Goal: Contribute content: Contribute content

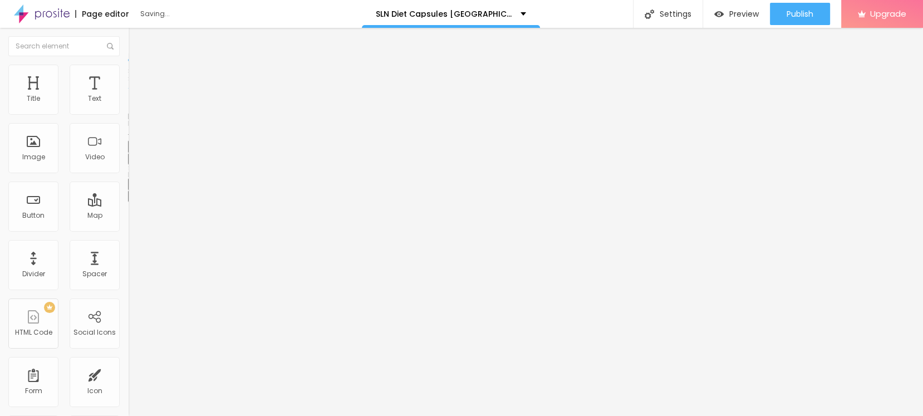
click at [128, 165] on button "button" at bounding box center [136, 159] width 16 height 12
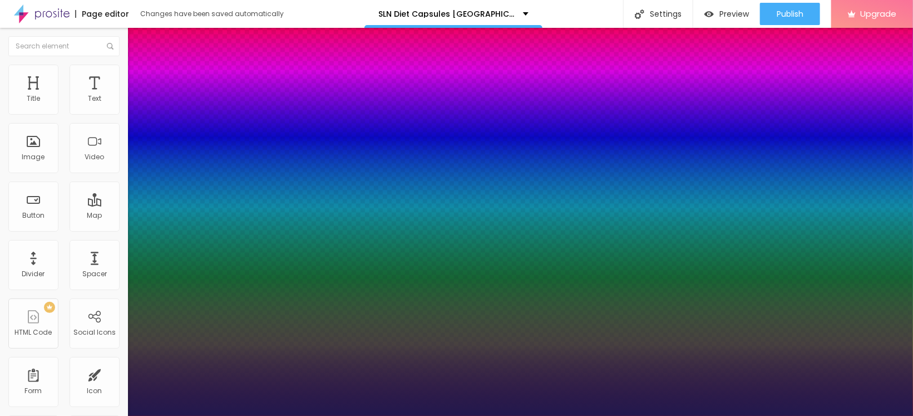
type input "1"
type input "18"
type input "1"
type input "21"
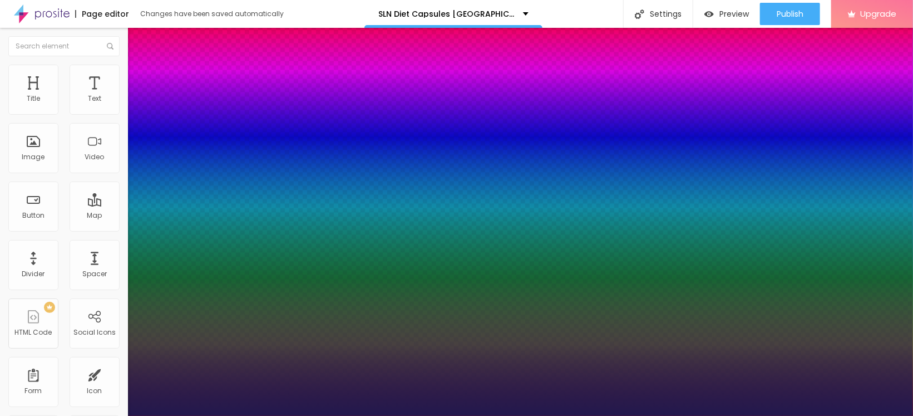
type input "21"
type input "1"
type input "23"
type input "1"
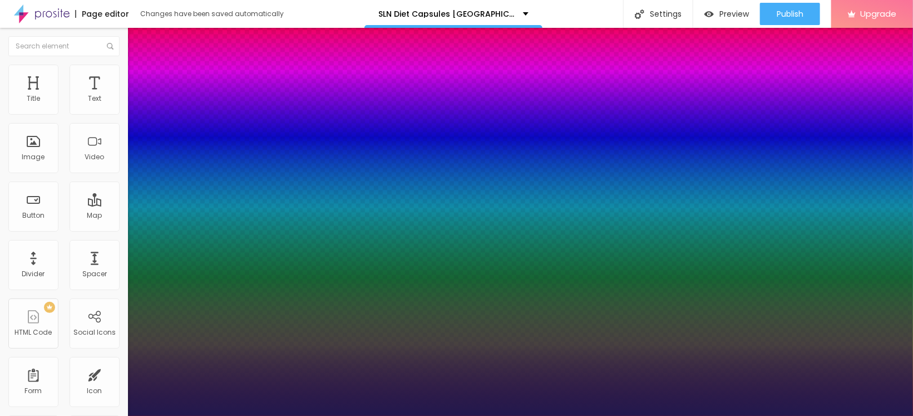
type input "24"
type input "1"
type input "26"
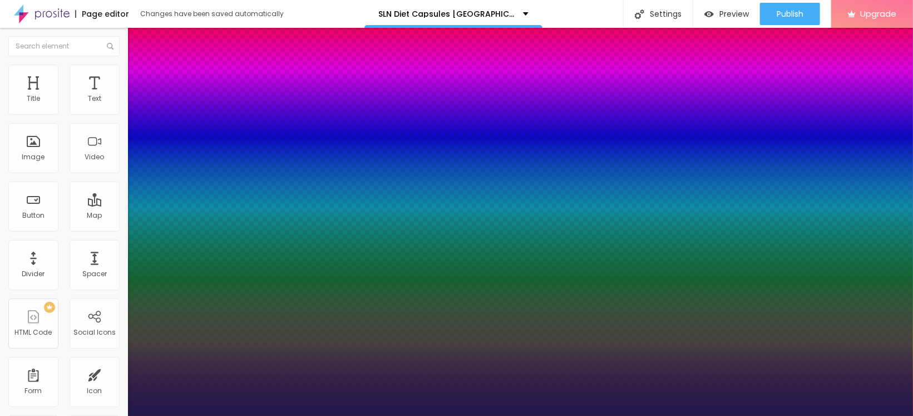
type input "1"
type input "27"
type input "1"
type input "28"
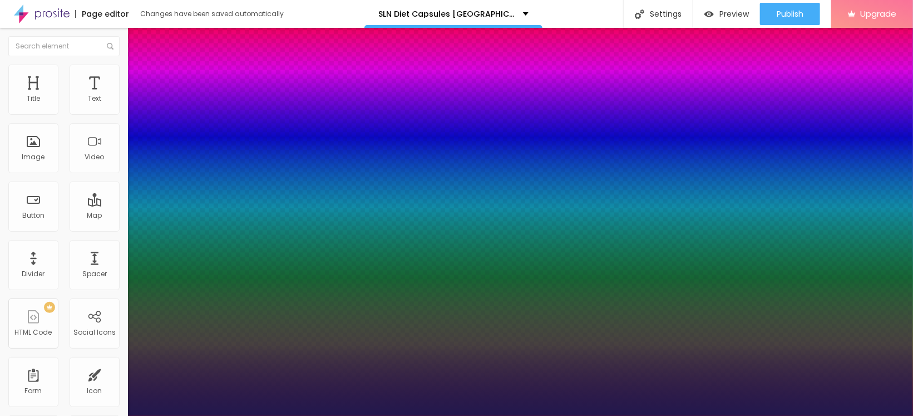
type input "28"
type input "1"
type input "30"
type input "1"
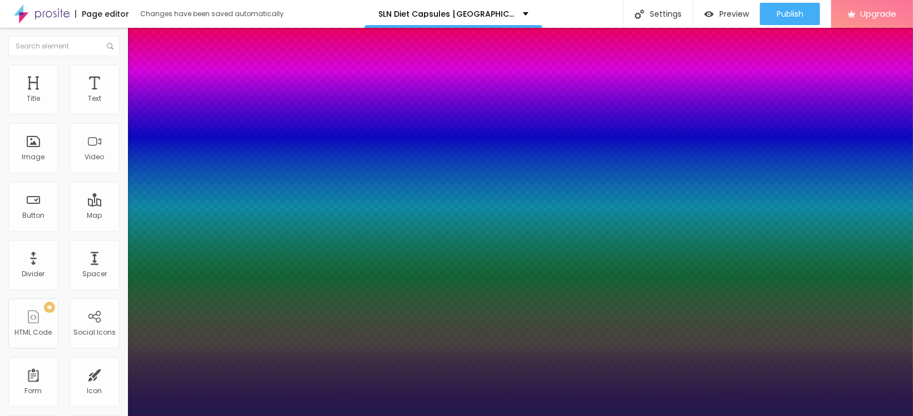
type input "31"
type input "1"
type input "32"
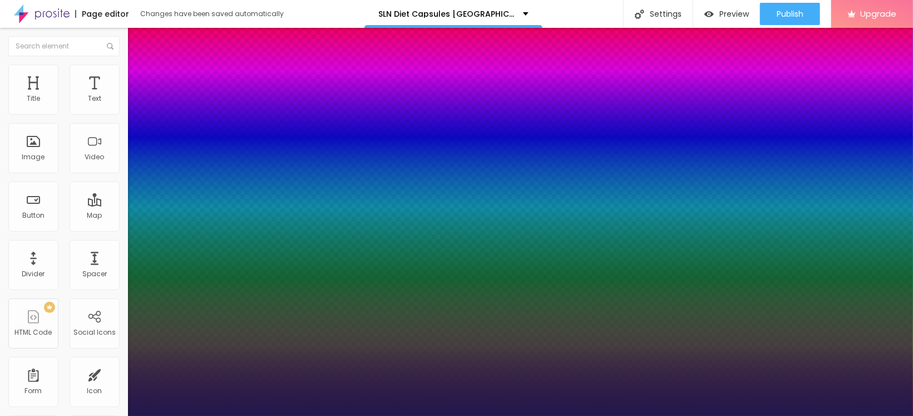
type input "1"
type input "34"
type input "1"
type input "35"
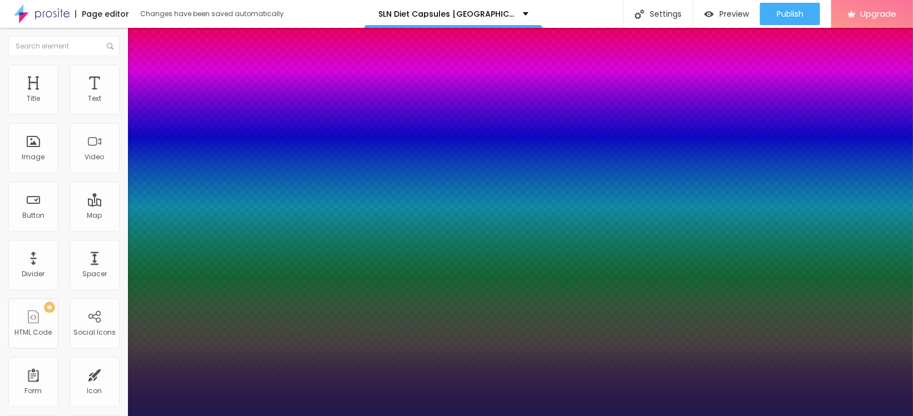
type input "35"
type input "1"
type input "36"
type input "1"
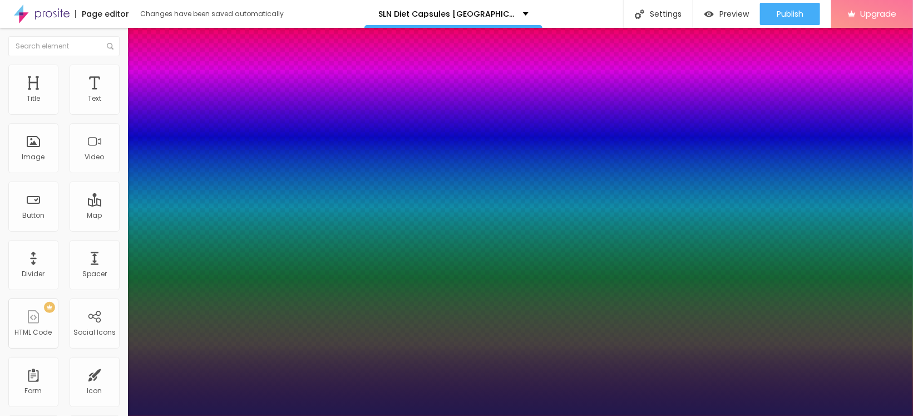
type input "38"
type input "1"
type input "39"
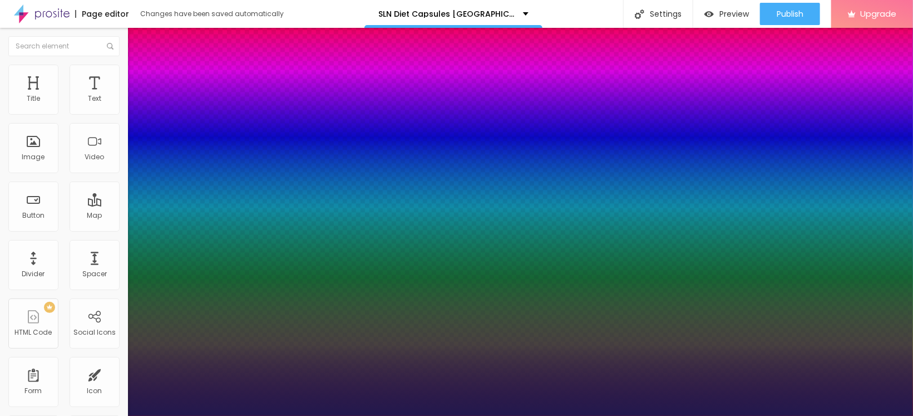
type input "1"
drag, startPoint x: 151, startPoint y: 312, endPoint x: 170, endPoint y: 312, distance: 18.9
type input "39"
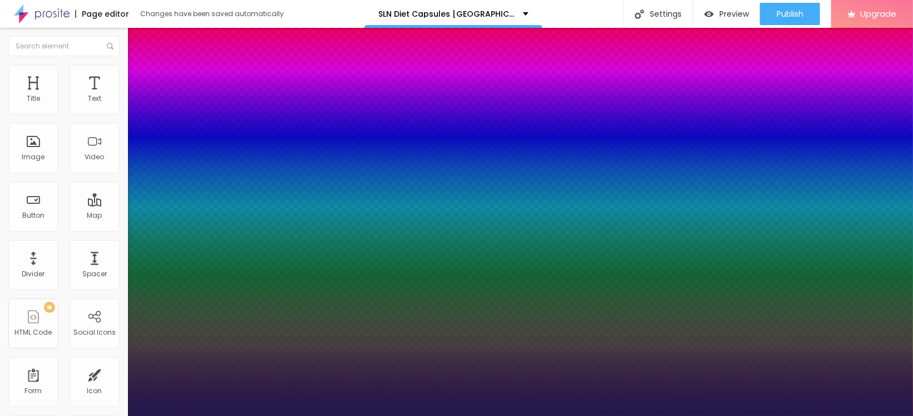
type input "1"
select select "Arapey"
type input "1"
click at [472, 415] on div at bounding box center [456, 416] width 913 height 0
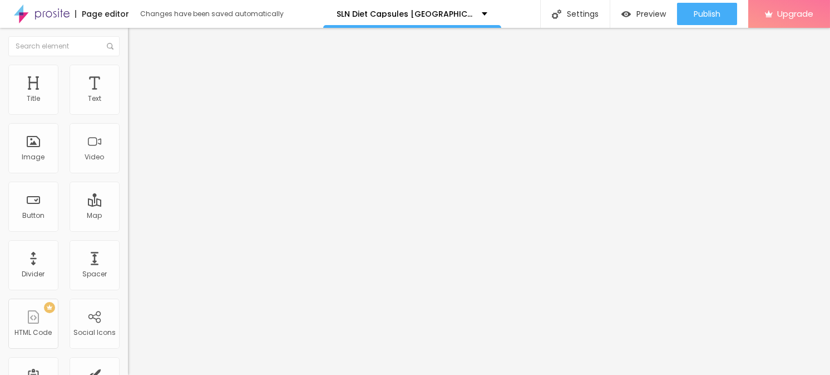
click at [128, 144] on div "Typography Reset to default Shadow DISABLED Reset to default" at bounding box center [192, 110] width 128 height 68
click at [132, 104] on icon "button" at bounding box center [135, 100] width 7 height 7
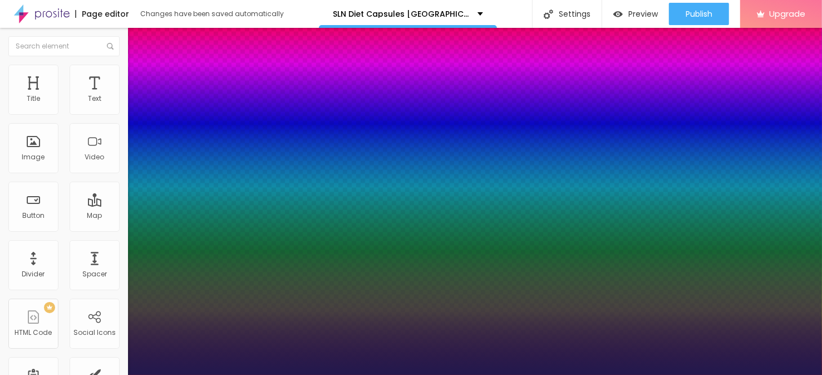
type input "1"
select select "Comfortaa-Regular"
type input "1"
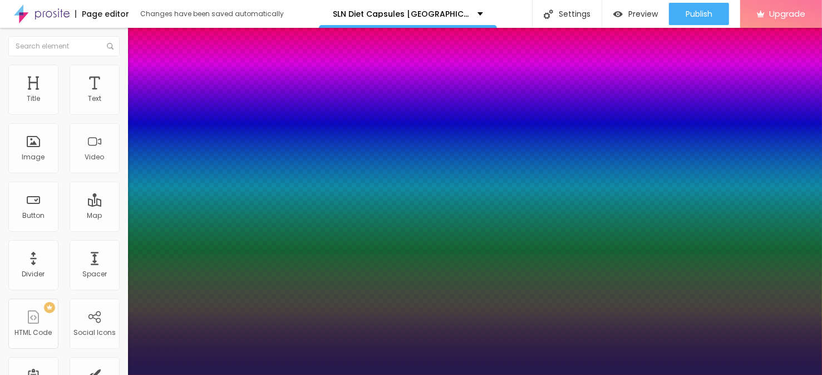
click at [392, 375] on div at bounding box center [411, 375] width 822 height 0
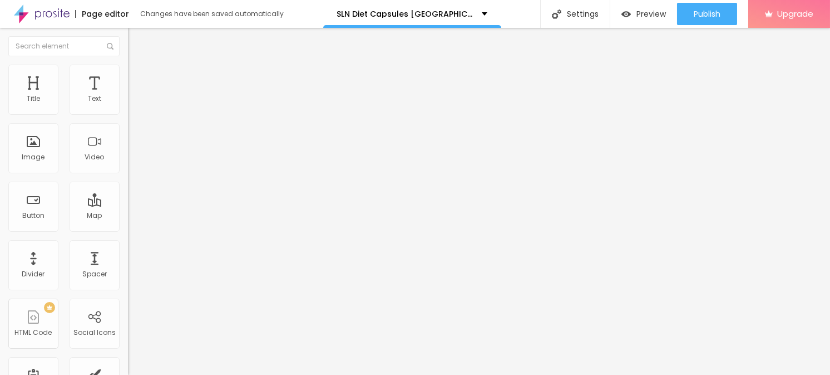
click at [136, 39] on div "Edit Text" at bounding box center [161, 40] width 51 height 9
click at [128, 96] on span "Add image" at bounding box center [151, 90] width 46 height 9
click at [128, 112] on input "text" at bounding box center [195, 106] width 134 height 11
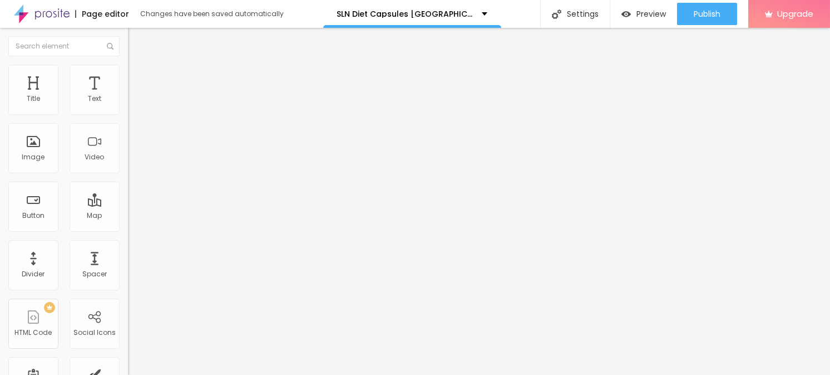
paste input "SLN Diet Capsules [GEOGRAPHIC_DATA]"
type input "SLN Diet Capsules [GEOGRAPHIC_DATA]"
click at [128, 228] on input "https://" at bounding box center [195, 222] width 134 height 11
paste input "[DOMAIN_NAME][URL]"
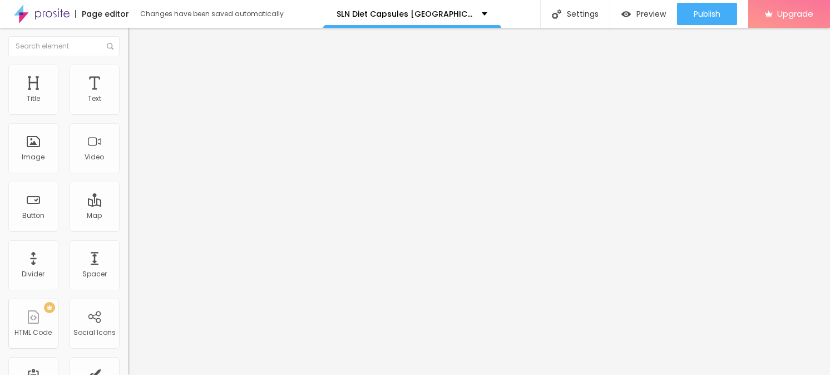
type input "[URL][DOMAIN_NAME]"
click at [128, 70] on img at bounding box center [133, 70] width 10 height 10
type input "90"
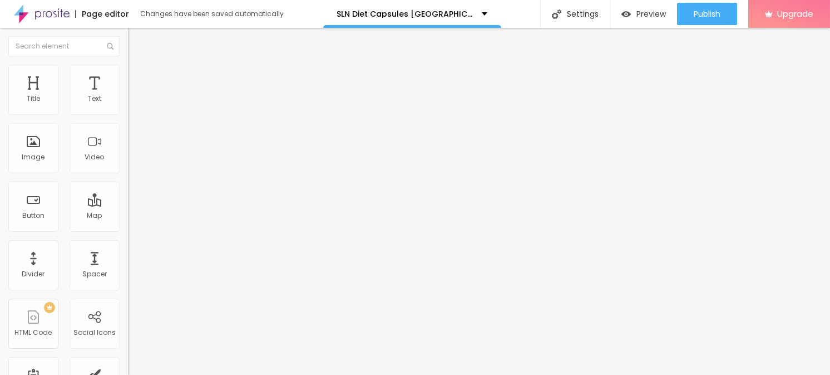
type input "85"
type input "80"
type input "75"
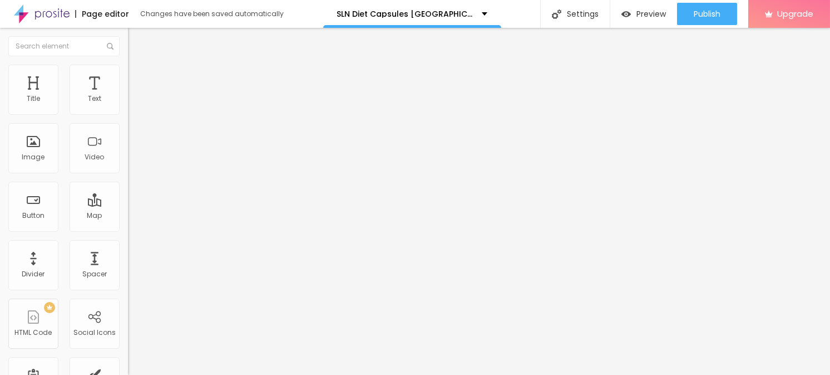
type input "75"
type input "70"
type input "65"
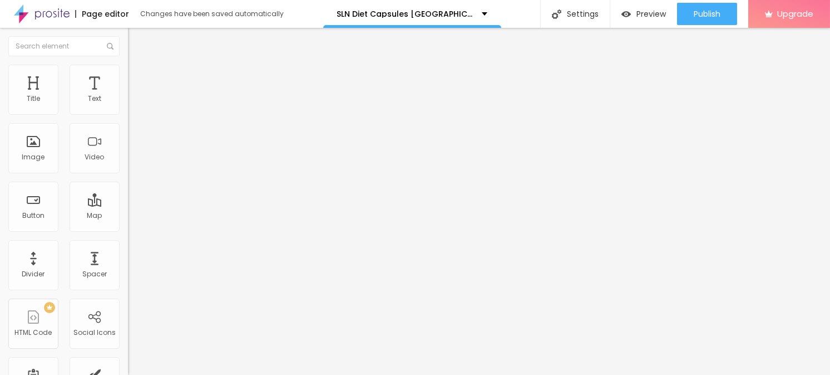
type input "60"
type input "55"
type input "50"
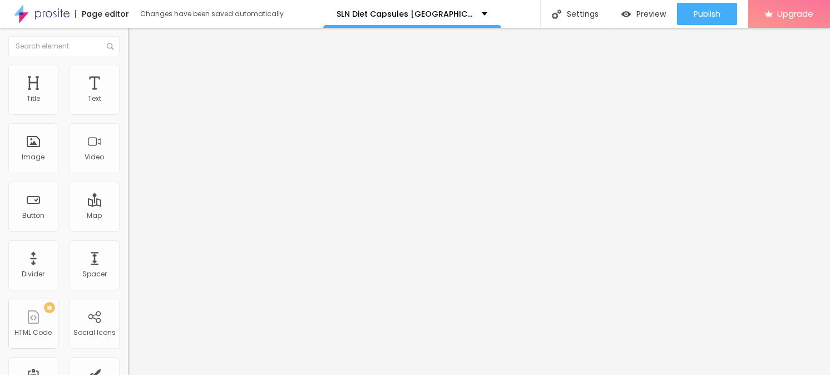
type input "50"
type input "45"
type input "40"
drag, startPoint x: 102, startPoint y: 120, endPoint x: 46, endPoint y: 124, distance: 56.9
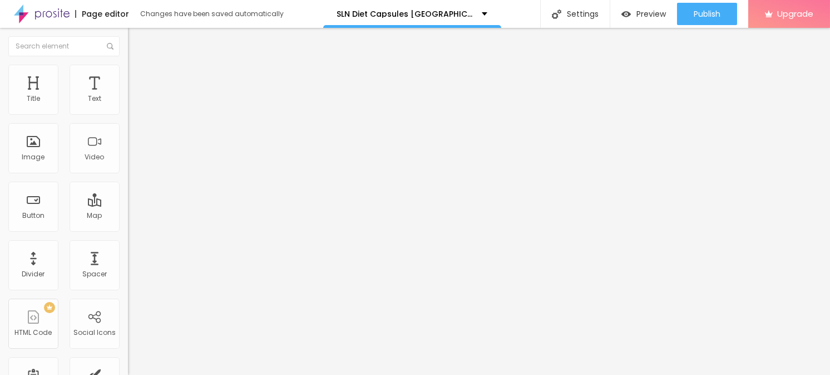
type input "40"
click at [128, 114] on input "range" at bounding box center [164, 109] width 72 height 9
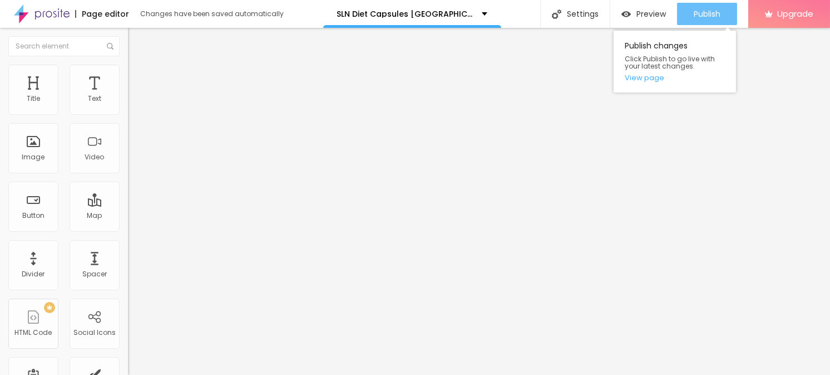
click at [683, 23] on button "Publish" at bounding box center [707, 14] width 60 height 22
click at [646, 77] on link "View page" at bounding box center [675, 77] width 100 height 7
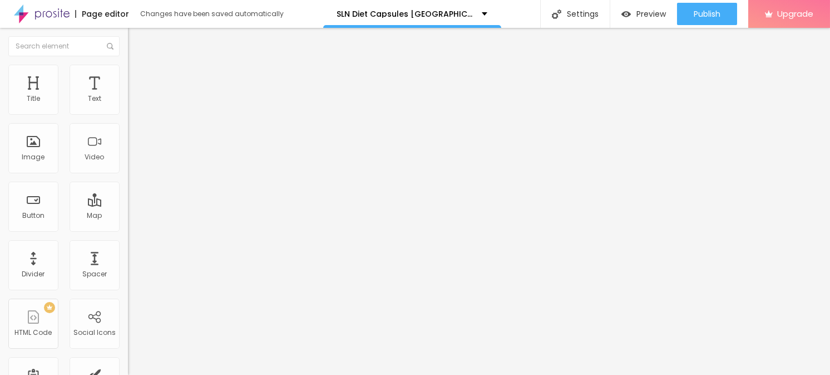
click at [137, 157] on icon "button" at bounding box center [138, 156] width 2 height 2
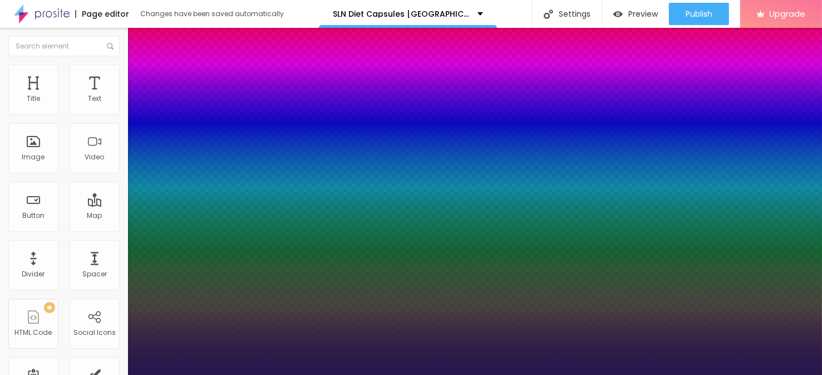
type input "1"
type input "17"
type input "1"
type input "18"
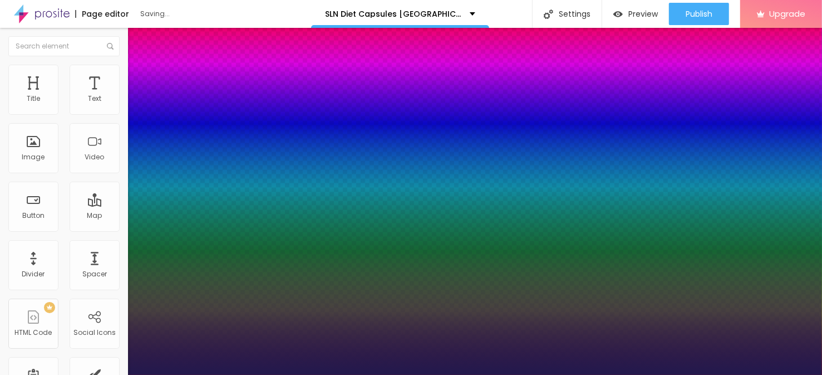
type input "18"
type input "1"
type input "19"
type input "1"
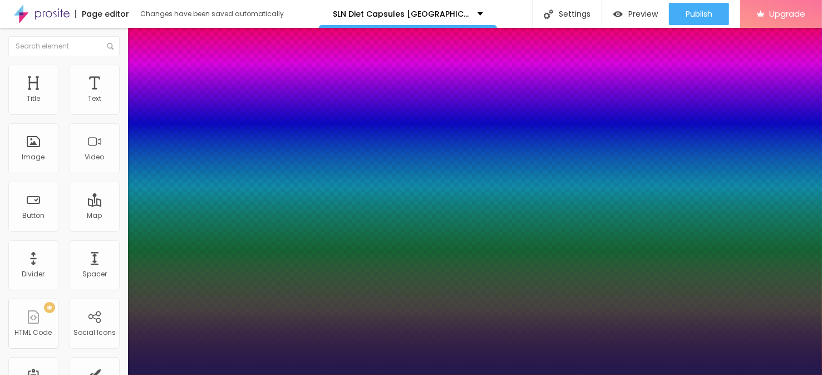
type input "20"
type input "1"
type input "21"
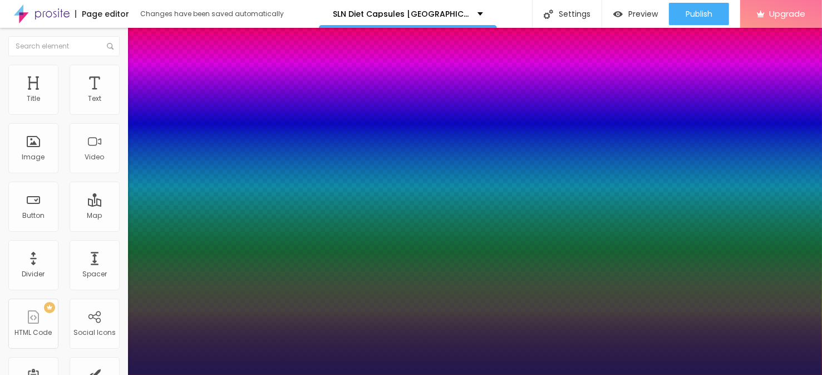
type input "1"
type input "23"
type input "1"
type input "24"
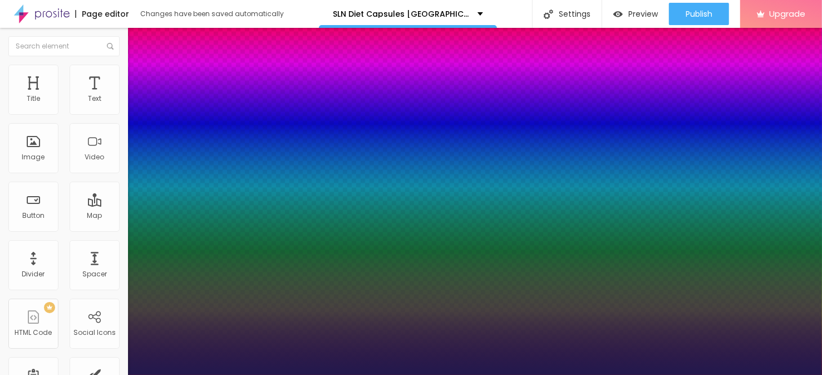
type input "24"
type input "1"
type input "25"
type input "1"
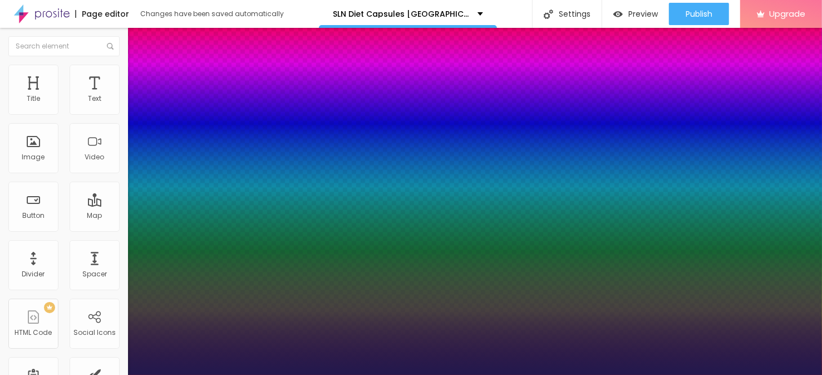
drag, startPoint x: 151, startPoint y: 315, endPoint x: 159, endPoint y: 315, distance: 7.8
type input "25"
type input "1"
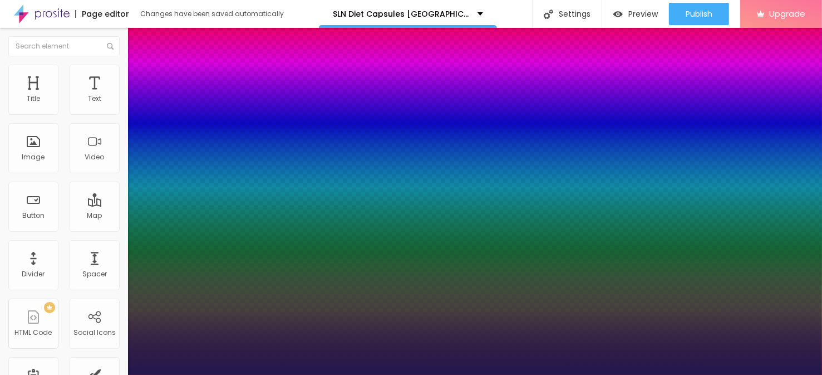
select select "Cousine-Regular"
type input "1"
click at [476, 374] on div at bounding box center [411, 375] width 822 height 0
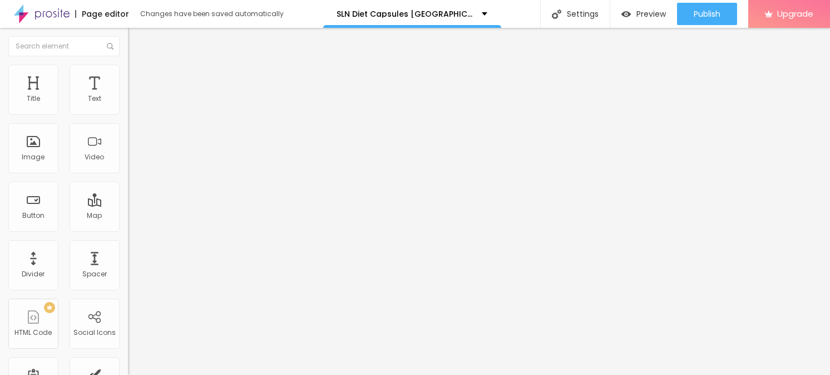
click at [128, 107] on button "button" at bounding box center [136, 101] width 16 height 12
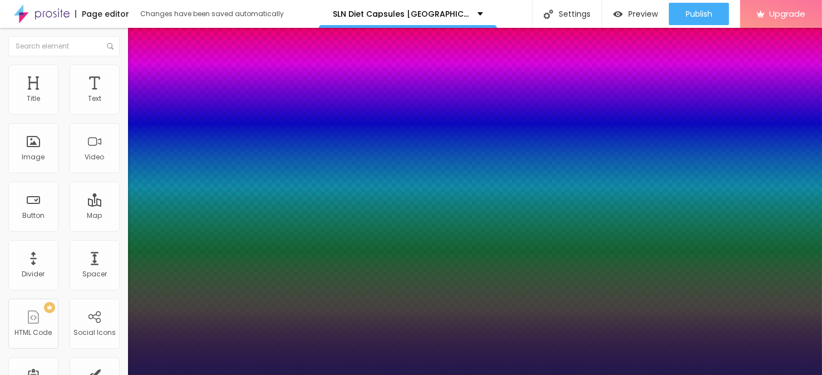
type input "1"
select select "Cuprum"
type input "1"
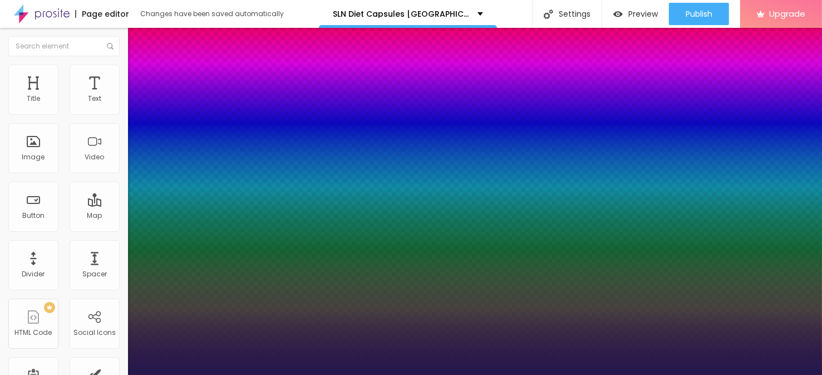
click at [329, 374] on div at bounding box center [411, 375] width 822 height 0
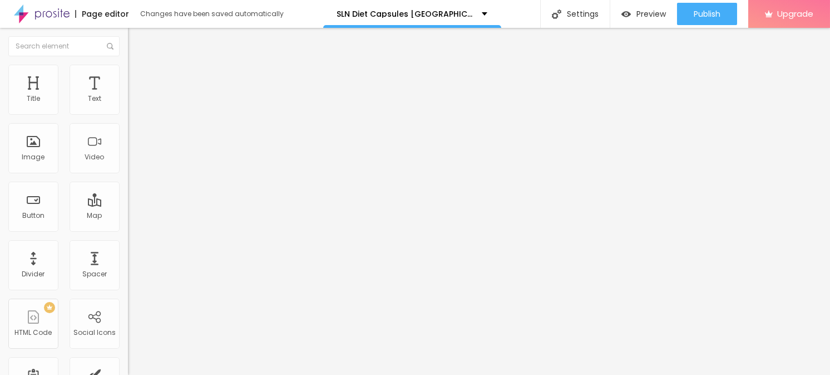
click at [136, 41] on div "Edit Text" at bounding box center [161, 40] width 51 height 9
drag, startPoint x: 96, startPoint y: 156, endPoint x: 74, endPoint y: 160, distance: 22.0
click at [128, 95] on div "Add image" at bounding box center [192, 91] width 128 height 8
click at [128, 96] on span "Add image" at bounding box center [151, 90] width 46 height 9
drag, startPoint x: 116, startPoint y: 143, endPoint x: 174, endPoint y: 169, distance: 63.8
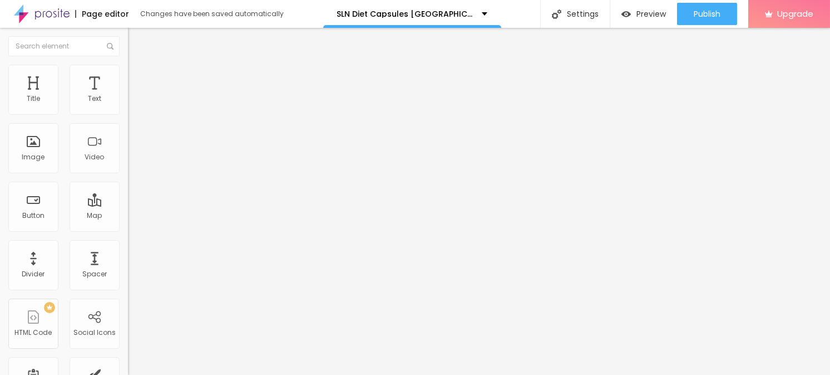
drag, startPoint x: 42, startPoint y: 196, endPoint x: 43, endPoint y: 241, distance: 45.1
click at [128, 112] on input "text" at bounding box center [195, 106] width 134 height 11
paste input "SLN Diet Capsules [GEOGRAPHIC_DATA]"
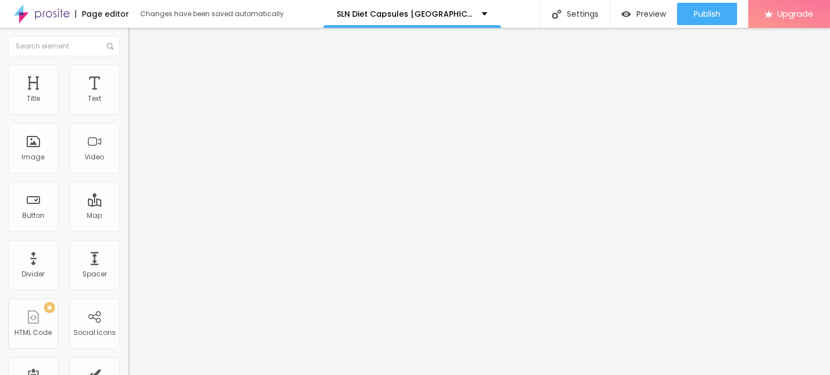
type input "SLN Diet Capsules [GEOGRAPHIC_DATA]"
drag, startPoint x: 52, startPoint y: 298, endPoint x: 83, endPoint y: 296, distance: 31.2
click at [128, 228] on input "https://" at bounding box center [195, 222] width 134 height 11
paste input "[DOMAIN_NAME][URL]"
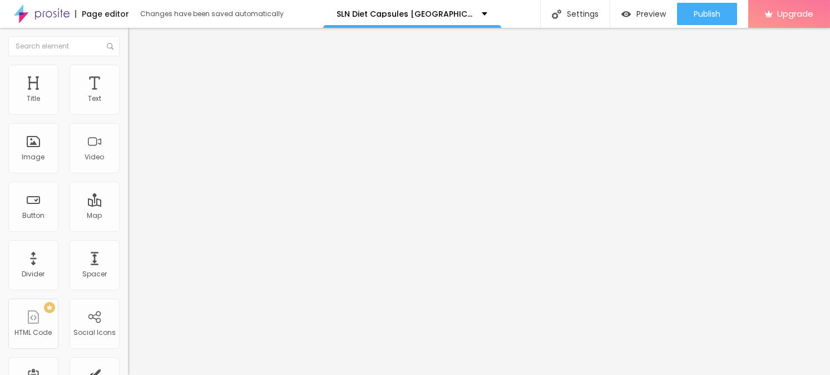
type input "[URL][DOMAIN_NAME]"
click at [128, 238] on div "URL https://sales24hour.com/Buy-SLN-Diet" at bounding box center [192, 223] width 128 height 27
click at [138, 74] on span "Style" at bounding box center [146, 71] width 16 height 9
type input "95"
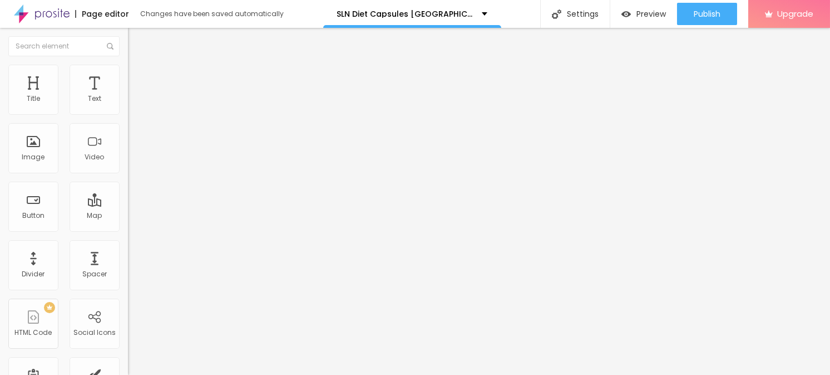
type input "95"
type input "75"
type input "70"
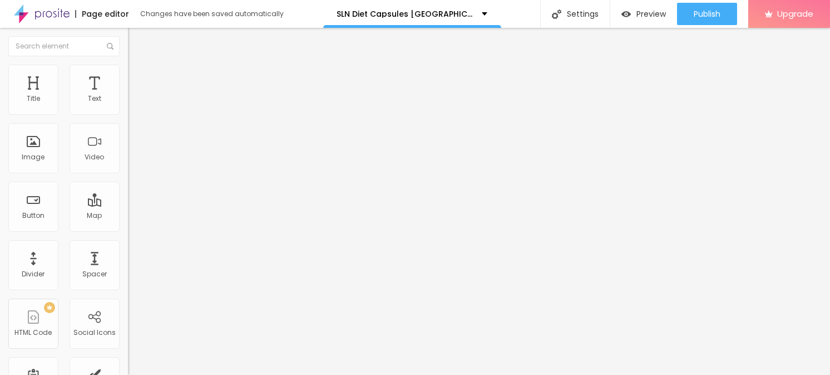
type input "60"
type input "55"
type input "50"
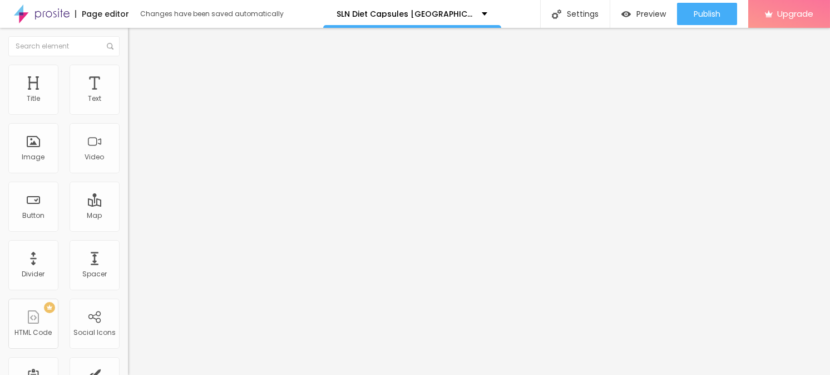
type input "50"
type input "45"
type input "40"
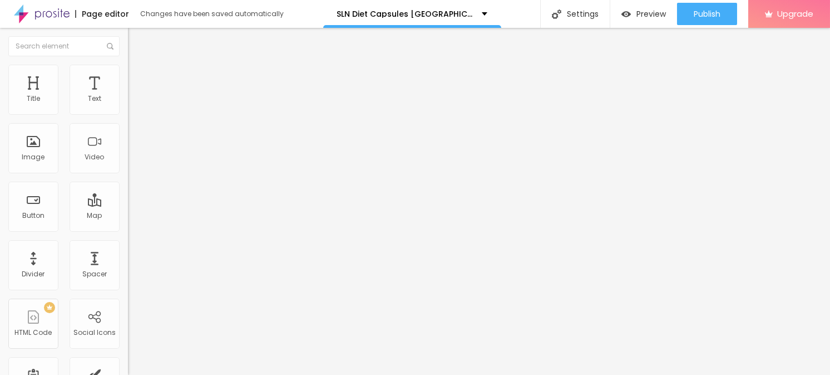
type input "35"
type input "30"
type input "25"
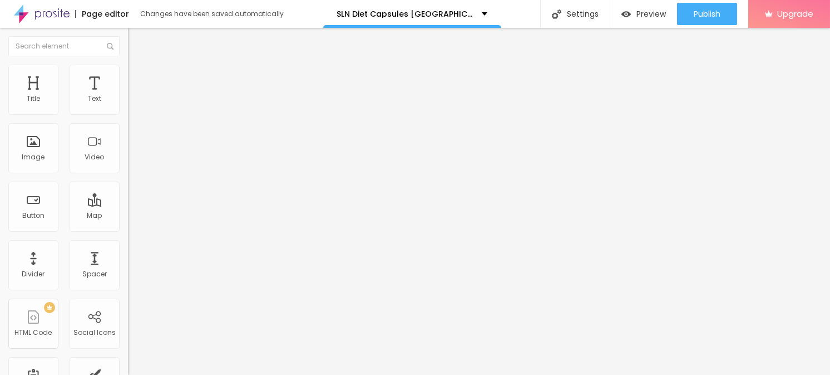
type input "25"
type input "20"
type input "25"
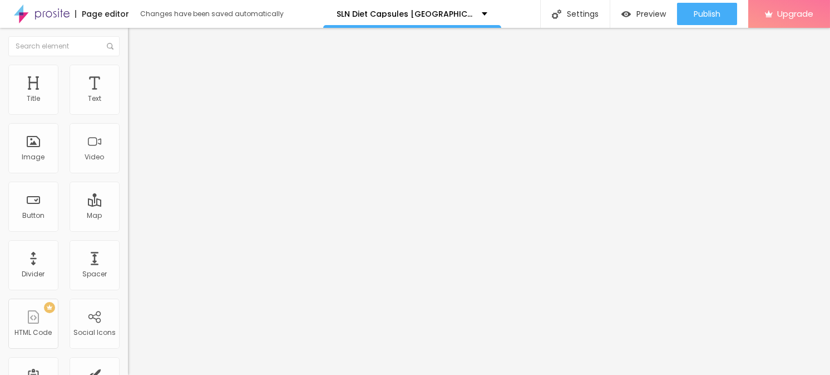
type input "30"
drag, startPoint x: 111, startPoint y: 119, endPoint x: 35, endPoint y: 125, distance: 77.0
type input "30"
click at [128, 114] on input "range" at bounding box center [164, 109] width 72 height 9
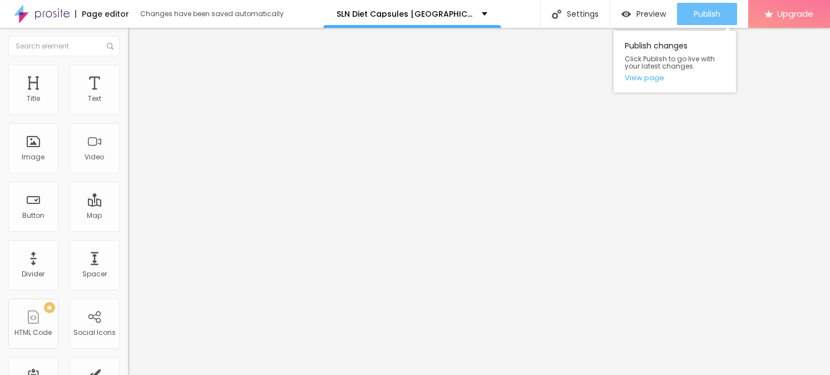
click at [692, 14] on button "Publish" at bounding box center [707, 14] width 60 height 22
click at [688, 14] on button "Publish" at bounding box center [707, 14] width 60 height 22
click at [643, 76] on link "View page" at bounding box center [675, 77] width 100 height 7
